Goal: Task Accomplishment & Management: Manage account settings

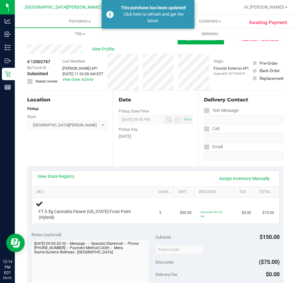
scroll to position [154, 0]
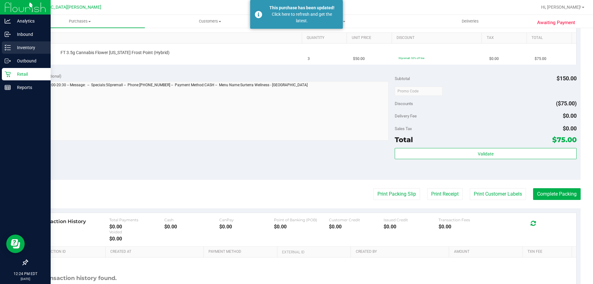
click at [43, 48] on p "Inventory" at bounding box center [29, 47] width 37 height 7
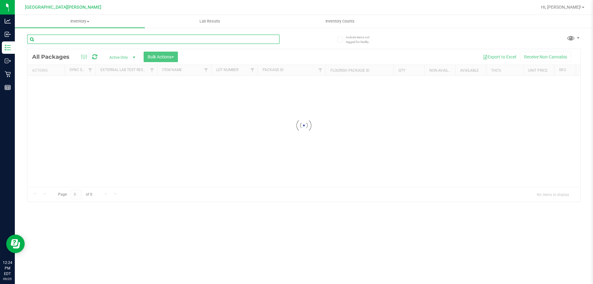
click at [60, 43] on div "Inventory All packages All inventory Waste log Create inventory Lab Results Inv…" at bounding box center [304, 149] width 578 height 269
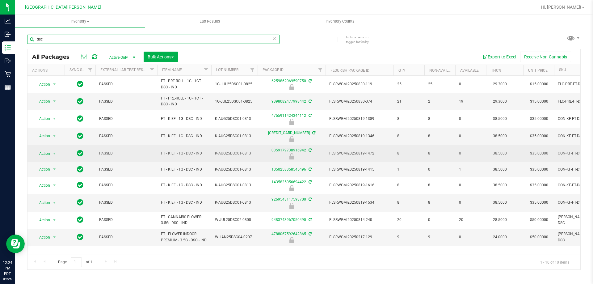
type input "dsc"
click at [175, 150] on td "FT - KIEF - 1G - DSC - IND" at bounding box center [184, 153] width 54 height 17
click at [176, 151] on span "FT - KIEF - 1G - DSC - IND" at bounding box center [184, 153] width 47 height 6
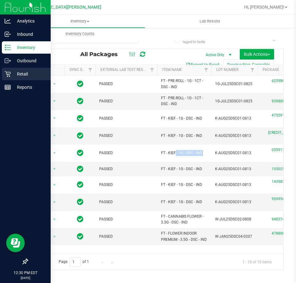
click at [11, 75] on p "Retail" at bounding box center [29, 73] width 37 height 7
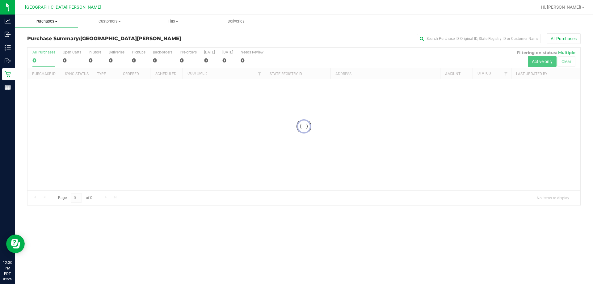
click at [44, 23] on span "Purchases" at bounding box center [46, 22] width 63 height 6
click at [32, 42] on span "Fulfillment" at bounding box center [34, 44] width 38 height 5
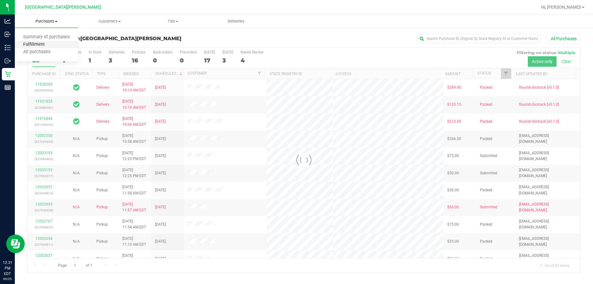
click at [44, 45] on span "Fulfillment" at bounding box center [34, 44] width 38 height 5
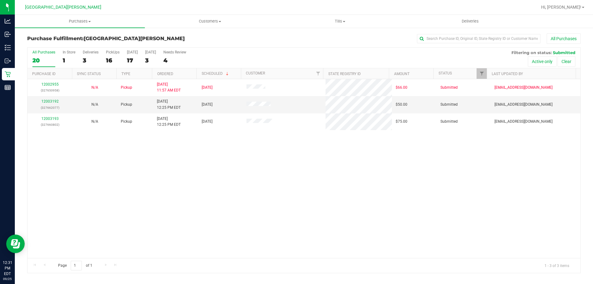
click at [166, 158] on div "12002955 (327650958) N/A Pickup [DATE] 11:57 AM EDT 9/25/2025 $66.00 Submitted …" at bounding box center [303, 168] width 552 height 179
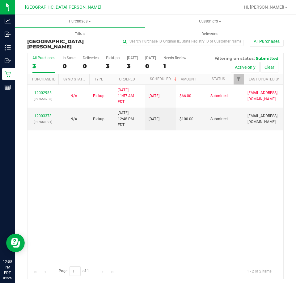
click at [168, 153] on div "12002955 (327650958) N/A Pickup [DATE] 11:57 AM EDT 9/25/2025 $66.00 Submitted …" at bounding box center [155, 174] width 256 height 178
click at [44, 114] on link "12003373" at bounding box center [42, 116] width 17 height 4
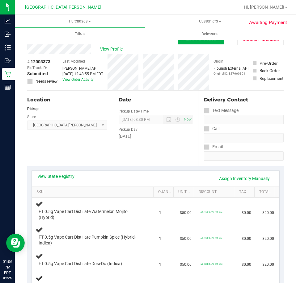
click at [170, 158] on div "Date Pickup Date/Time [DATE] Now [DATE] 08:30 PM Now Pickup Day [DATE]" at bounding box center [155, 129] width 85 height 76
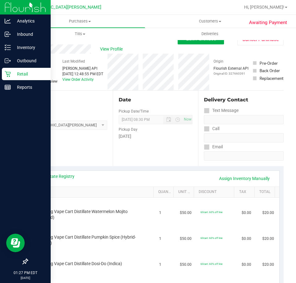
click at [22, 79] on div "Retail" at bounding box center [26, 74] width 49 height 12
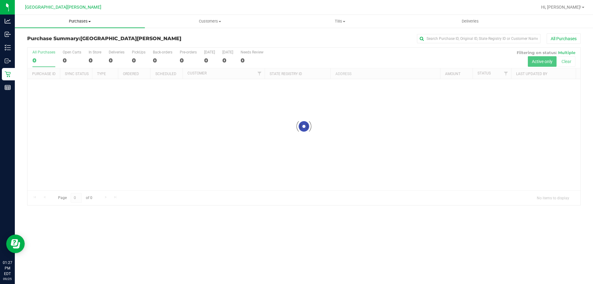
click at [73, 23] on span "Purchases" at bounding box center [80, 22] width 130 height 6
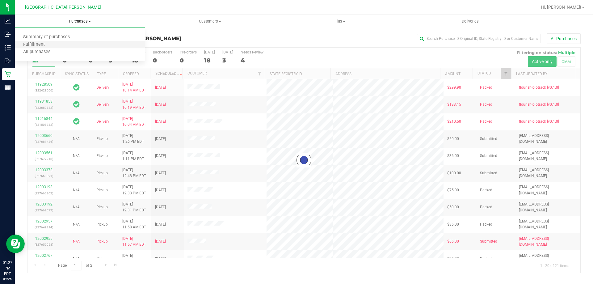
click at [54, 44] on li "Fulfillment" at bounding box center [80, 44] width 130 height 7
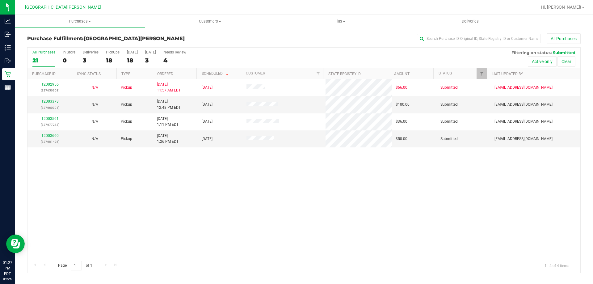
click at [173, 199] on div "12002955 (327650958) N/A Pickup [DATE] 11:57 AM EDT 9/25/2025 $66.00 Submitted …" at bounding box center [303, 168] width 552 height 179
drag, startPoint x: 49, startPoint y: 93, endPoint x: 52, endPoint y: 102, distance: 9.3
click at [51, 100] on tbody "12002955 (327650958) N/A Pickup [DATE] 11:57 AM EDT 9/25/2025 $66.00 Submitted …" at bounding box center [303, 113] width 552 height 68
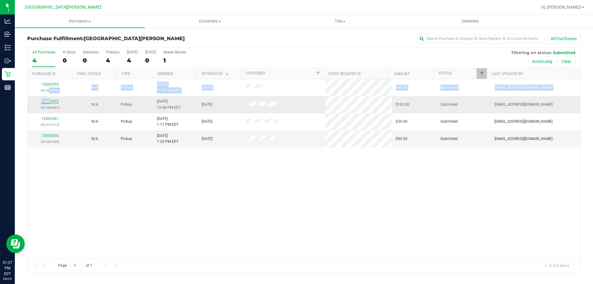
click at [52, 102] on link "12003373" at bounding box center [49, 101] width 17 height 4
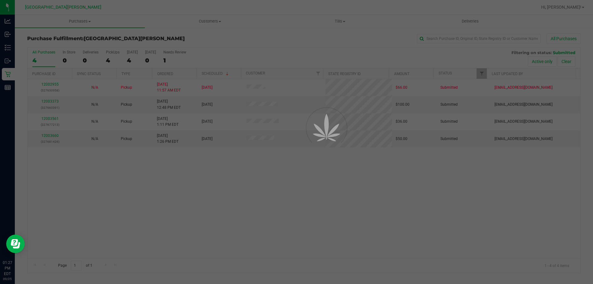
click at [265, 198] on div at bounding box center [296, 142] width 593 height 284
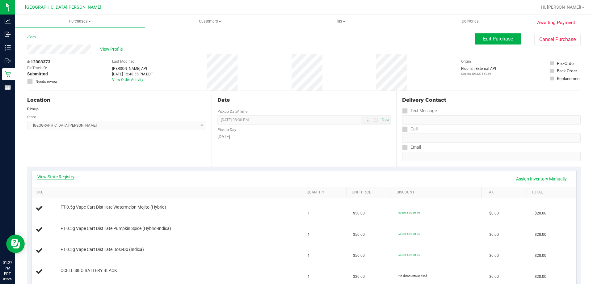
click at [66, 176] on link "View State Registry" at bounding box center [55, 176] width 37 height 6
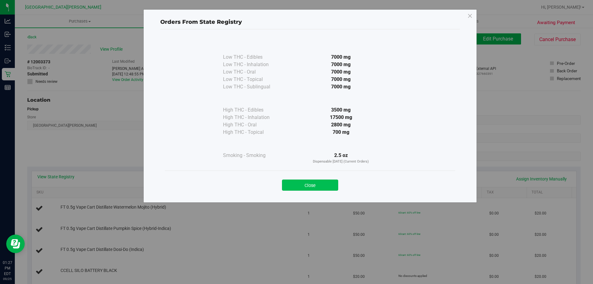
click at [295, 186] on button "Close" at bounding box center [310, 184] width 56 height 11
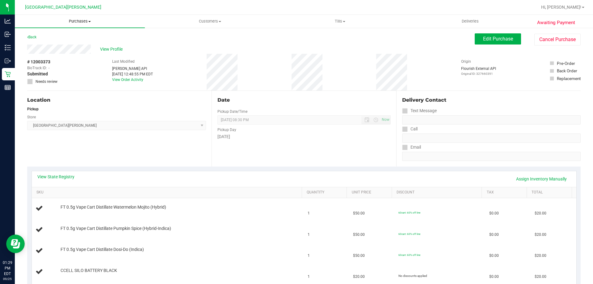
click at [84, 23] on span "Purchases" at bounding box center [80, 22] width 130 height 6
click at [53, 45] on li "Fulfillment" at bounding box center [80, 44] width 130 height 7
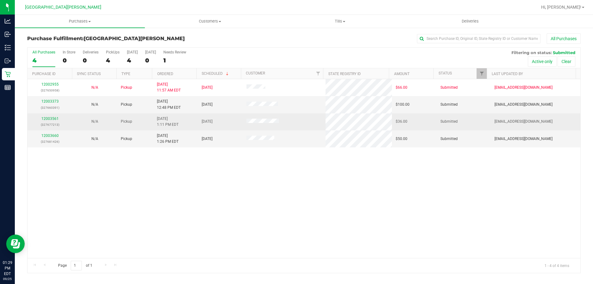
click at [47, 116] on div "12003561 (327677213)" at bounding box center [49, 122] width 37 height 12
click at [50, 120] on link "12003561" at bounding box center [49, 118] width 17 height 4
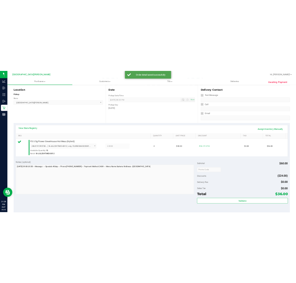
scroll to position [154, 0]
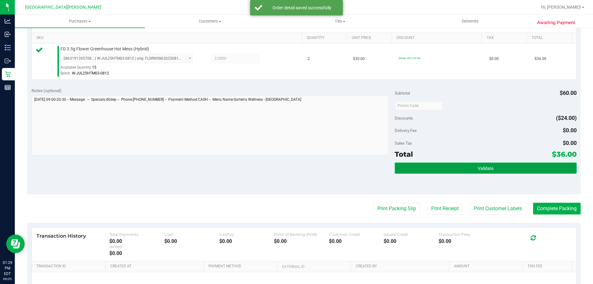
click at [295, 165] on button "Validate" at bounding box center [484, 167] width 181 height 11
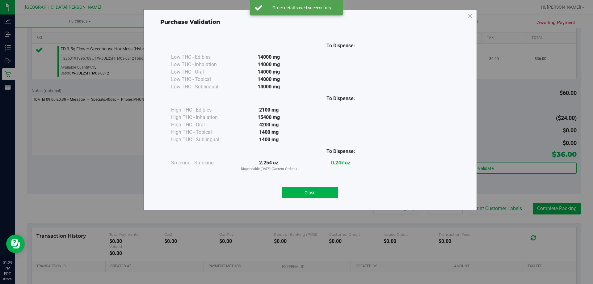
drag, startPoint x: 321, startPoint y: 190, endPoint x: 535, endPoint y: 222, distance: 216.7
click at [295, 190] on button "Close" at bounding box center [310, 192] width 56 height 11
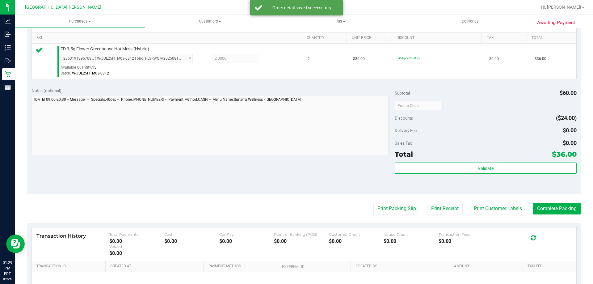
click at [295, 198] on purchase-details "Back Edit Purchase Cancel Purchase View Profile # 12003561 BioTrack ID: - Submi…" at bounding box center [303, 108] width 553 height 459
click at [295, 203] on button "Print Customer Labels" at bounding box center [497, 208] width 56 height 12
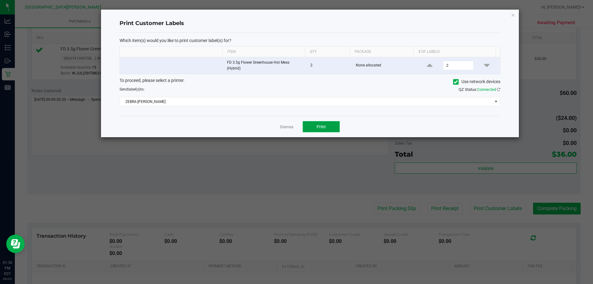
click at [295, 125] on button "Print" at bounding box center [320, 126] width 37 height 11
click at [287, 127] on link "Dismiss" at bounding box center [286, 126] width 13 height 5
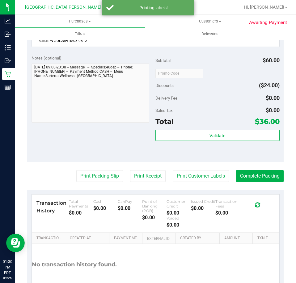
scroll to position [235, 0]
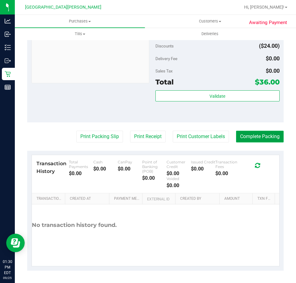
click at [246, 134] on button "Complete Packing" at bounding box center [260, 137] width 48 height 12
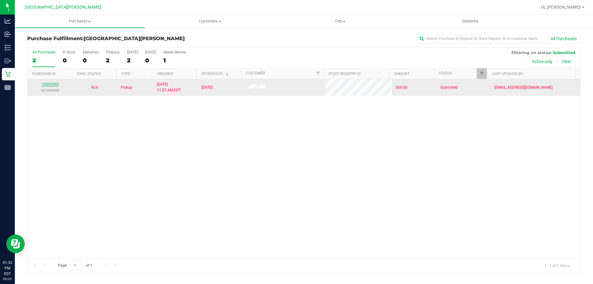
click at [46, 82] on link "12002955" at bounding box center [49, 84] width 17 height 4
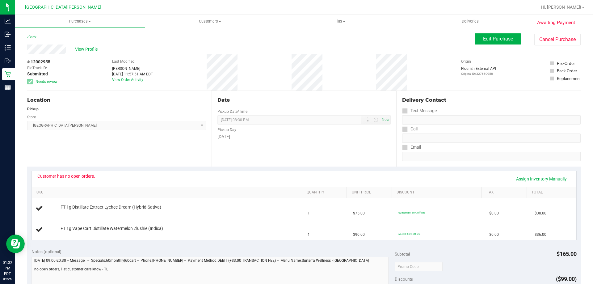
click at [86, 173] on div "Customer has no open orders. Assign Inventory Manually" at bounding box center [304, 179] width 544 height 16
click at [98, 51] on span "View Profile" at bounding box center [87, 49] width 25 height 6
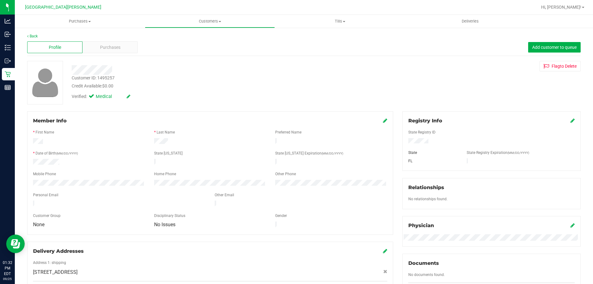
click at [295, 121] on icon at bounding box center [385, 120] width 4 height 5
click at [295, 122] on icon at bounding box center [384, 121] width 6 height 5
click at [126, 49] on div "Purchases" at bounding box center [109, 47] width 55 height 12
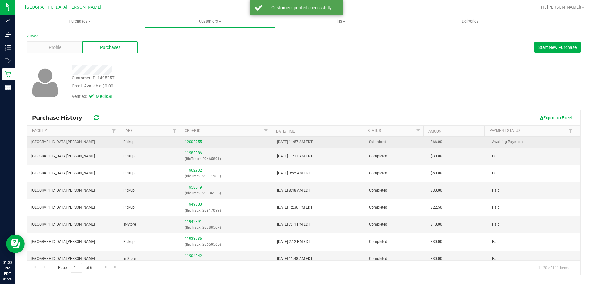
click at [188, 144] on link "12002955" at bounding box center [193, 141] width 17 height 4
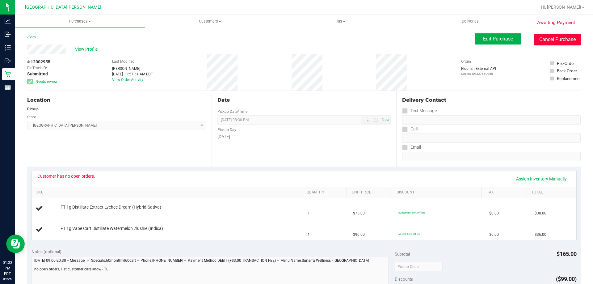
click at [295, 41] on button "Cancel Purchase" at bounding box center [557, 40] width 46 height 12
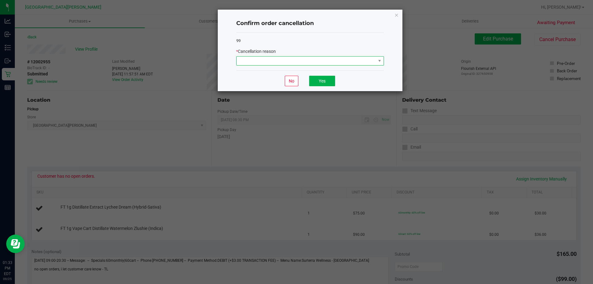
click at [295, 60] on span at bounding box center [305, 60] width 139 height 9
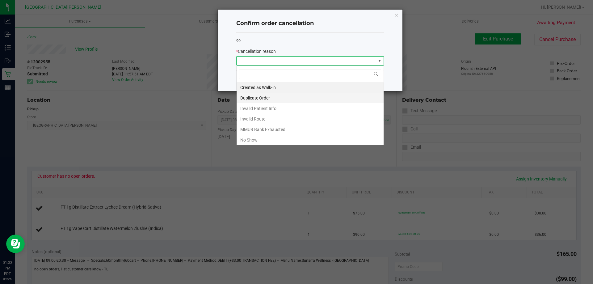
scroll to position [9, 148]
click at [269, 106] on li "Invalid Patient Info" at bounding box center [309, 108] width 147 height 10
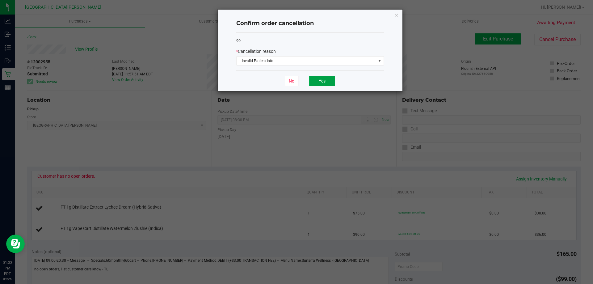
click at [295, 78] on button "Yes" at bounding box center [322, 81] width 26 height 10
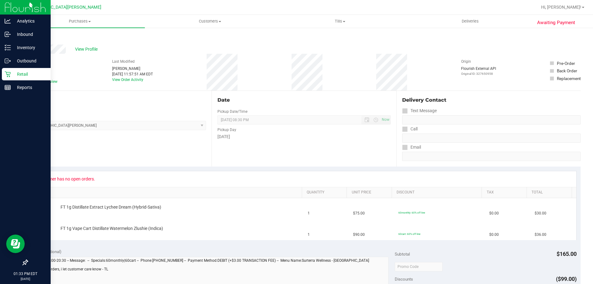
click at [7, 73] on icon at bounding box center [8, 74] width 6 height 6
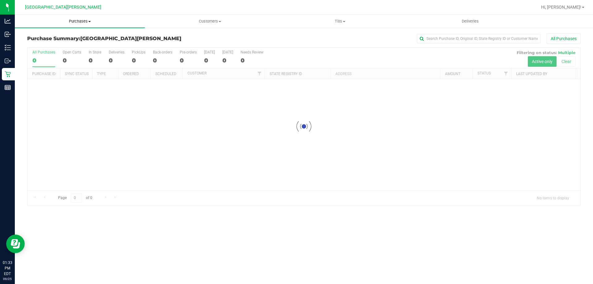
click at [83, 23] on span "Purchases" at bounding box center [80, 22] width 130 height 6
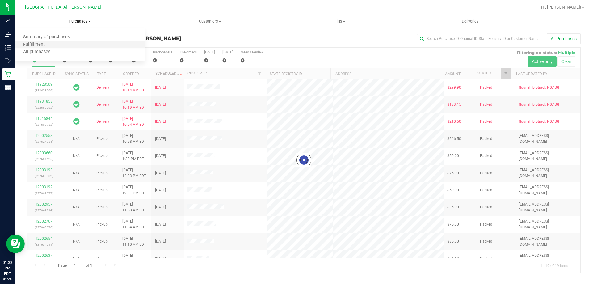
click at [42, 48] on li "Fulfillment" at bounding box center [80, 44] width 130 height 7
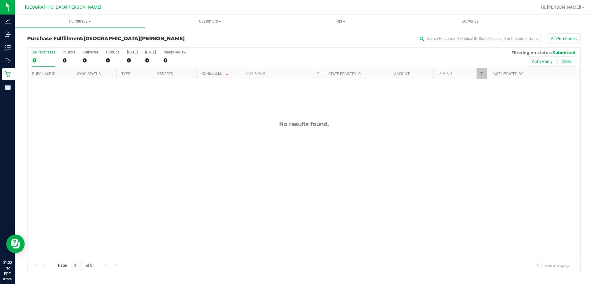
drag, startPoint x: 160, startPoint y: 218, endPoint x: 179, endPoint y: 180, distance: 43.2
click at [161, 217] on div "No results found." at bounding box center [303, 189] width 552 height 220
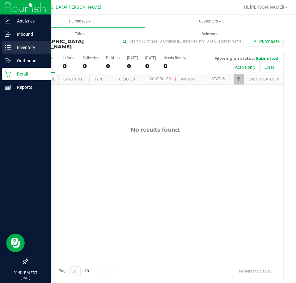
click at [12, 48] on p "Inventory" at bounding box center [29, 47] width 37 height 7
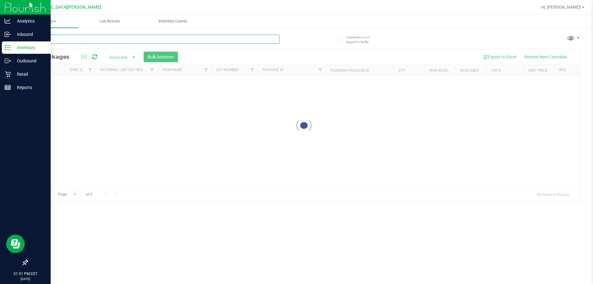
click at [73, 41] on input "text" at bounding box center [153, 39] width 252 height 9
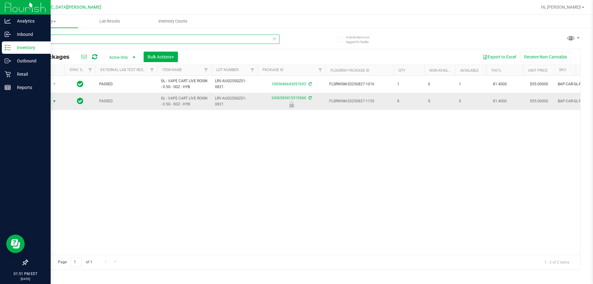
type input "sgz"
click at [38, 100] on span "Action" at bounding box center [42, 101] width 17 height 9
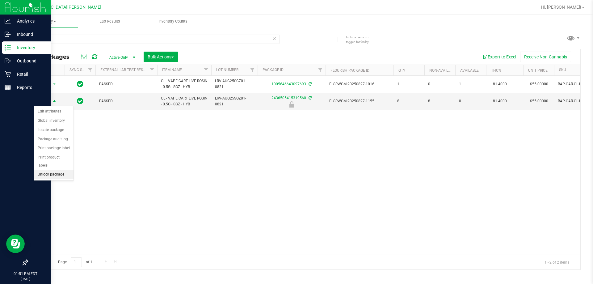
click at [60, 170] on li "Unlock package" at bounding box center [54, 174] width 40 height 9
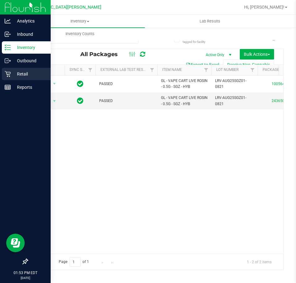
drag, startPoint x: 10, startPoint y: 76, endPoint x: 20, endPoint y: 76, distance: 9.3
click at [10, 76] on icon at bounding box center [8, 74] width 6 height 6
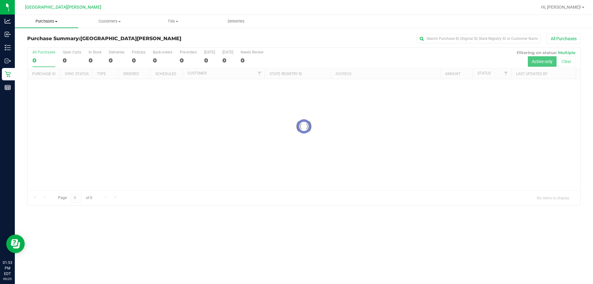
click at [47, 23] on span "Purchases" at bounding box center [46, 22] width 63 height 6
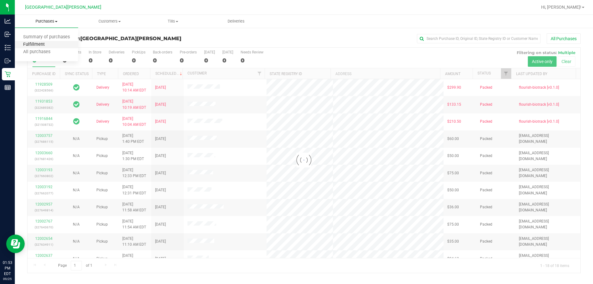
click at [27, 44] on span "Fulfillment" at bounding box center [34, 44] width 38 height 5
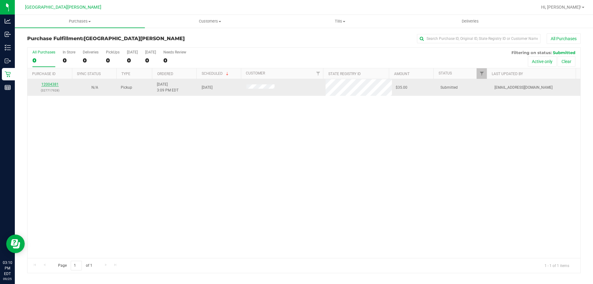
click at [49, 84] on link "12004381" at bounding box center [49, 84] width 17 height 4
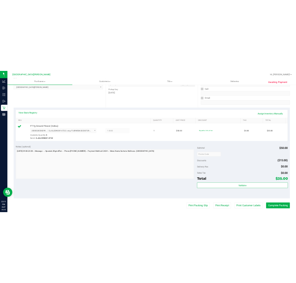
scroll to position [216, 0]
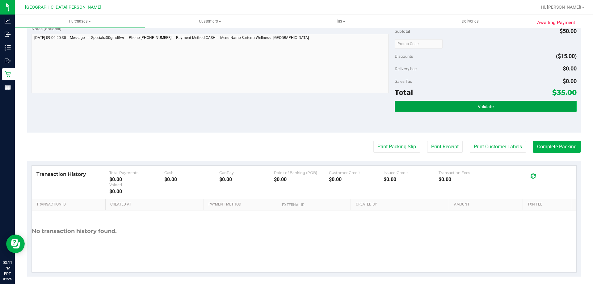
click at [295, 103] on button "Validate" at bounding box center [484, 106] width 181 height 11
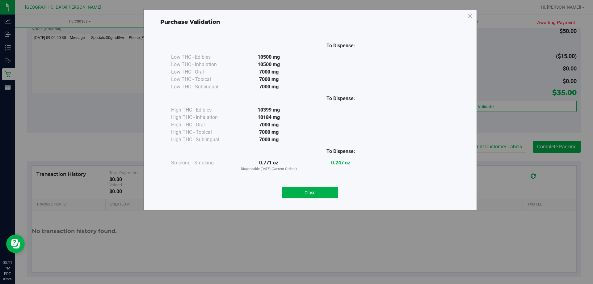
click at [295, 192] on button "Close" at bounding box center [310, 192] width 56 height 11
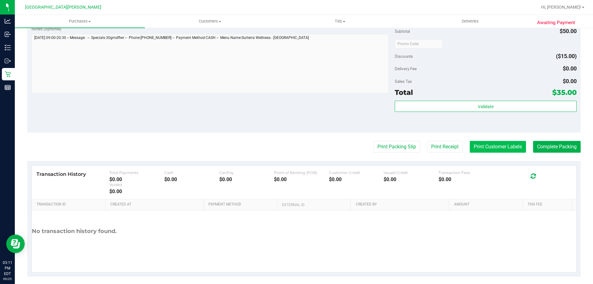
click at [295, 149] on button "Print Customer Labels" at bounding box center [497, 147] width 56 height 12
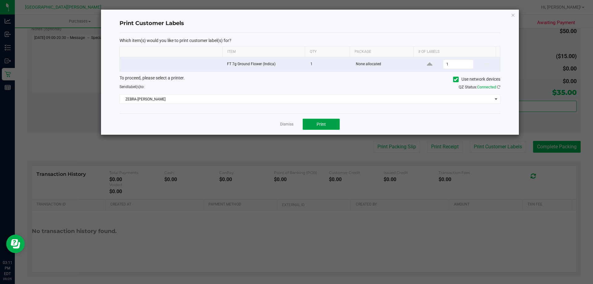
click at [295, 124] on button "Print" at bounding box center [320, 124] width 37 height 11
click at [290, 124] on link "Dismiss" at bounding box center [286, 124] width 13 height 5
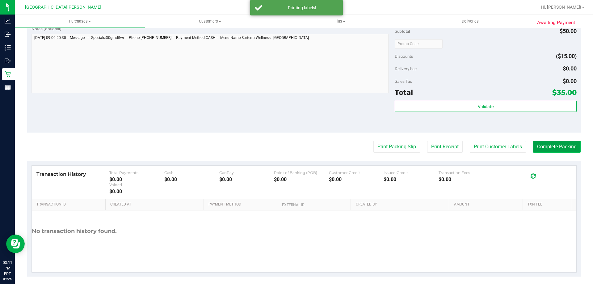
click at [295, 147] on button "Complete Packing" at bounding box center [557, 147] width 48 height 12
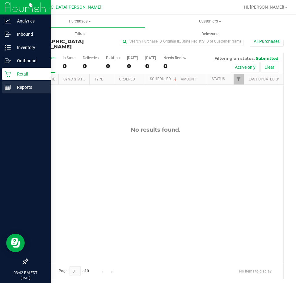
click at [19, 90] on p "Reports" at bounding box center [29, 87] width 37 height 7
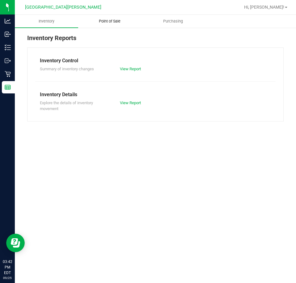
click at [119, 17] on uib-tab-heading "Point of Sale" at bounding box center [109, 21] width 63 height 12
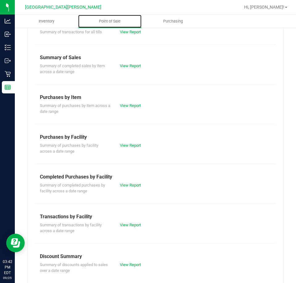
scroll to position [83, 0]
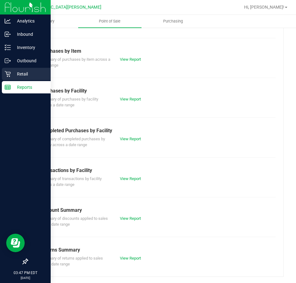
click at [25, 74] on p "Retail" at bounding box center [29, 73] width 37 height 7
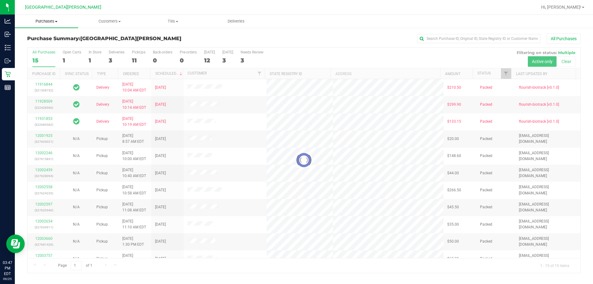
click at [48, 24] on uib-tab-heading "Purchases Summary of purchases Fulfillment All purchases" at bounding box center [46, 21] width 63 height 13
click at [43, 43] on span "Fulfillment" at bounding box center [34, 44] width 38 height 5
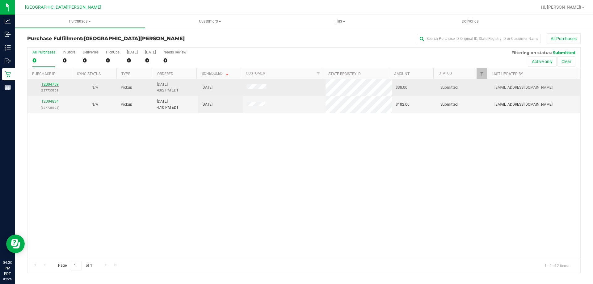
click at [53, 85] on link "12004759" at bounding box center [49, 84] width 17 height 4
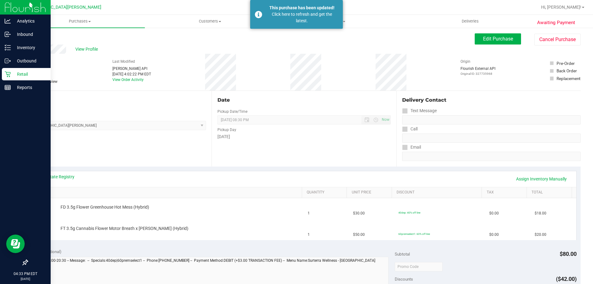
click at [8, 76] on icon at bounding box center [8, 74] width 6 height 6
